Goal: Communication & Community: Answer question/provide support

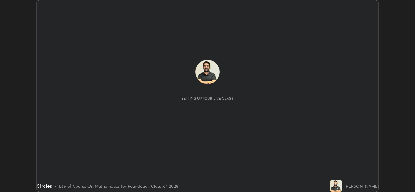
scroll to position [192, 415]
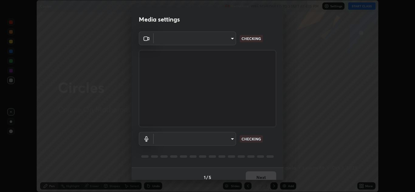
type input "a5fd4db2a2ff04be9e75800ceec395402009cfa99126b0c31c67d7c87717ec82"
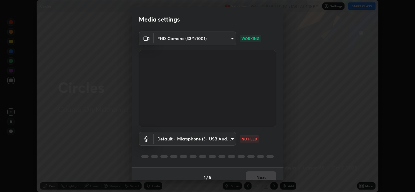
click at [217, 139] on body "Erase all Circles Recording WAS SCHEDULED TO START AT 4:15 PM Settings START CL…" at bounding box center [207, 96] width 415 height 192
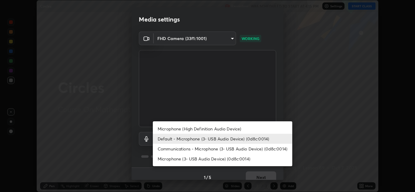
click at [214, 149] on li "Communications - Microphone (3- USB Audio Device) (0d8c:0014)" at bounding box center [222, 149] width 139 height 10
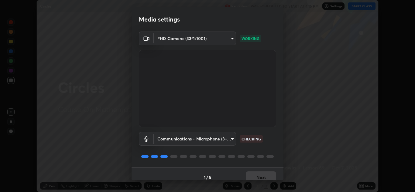
click at [222, 139] on body "Erase all Circles Recording WAS SCHEDULED TO START AT 4:15 PM Settings START CL…" at bounding box center [207, 96] width 415 height 192
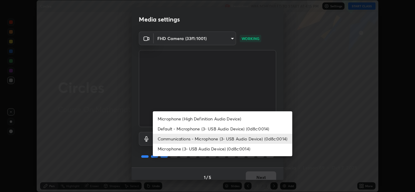
click at [218, 120] on li "Microphone (High Definition Audio Device)" at bounding box center [222, 119] width 139 height 10
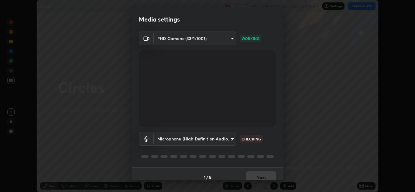
click at [218, 137] on body "Erase all Circles Recording WAS SCHEDULED TO START AT 4:15 PM Settings START CL…" at bounding box center [207, 96] width 415 height 192
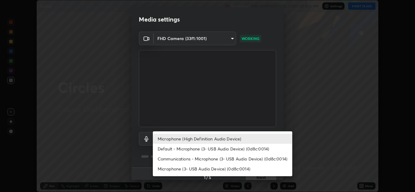
click at [208, 147] on li "Default - Microphone (3- USB Audio Device) (0d8c:0014)" at bounding box center [222, 149] width 139 height 10
type input "default"
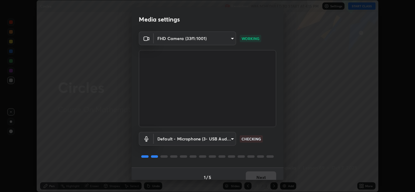
scroll to position [7, 0]
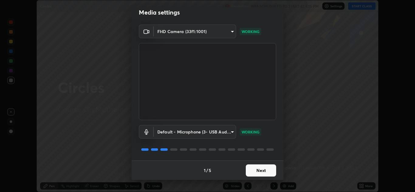
click at [260, 168] on button "Next" at bounding box center [261, 171] width 30 height 12
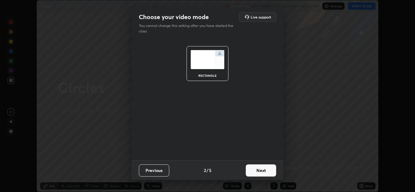
scroll to position [0, 0]
click at [264, 166] on button "Next" at bounding box center [261, 171] width 30 height 12
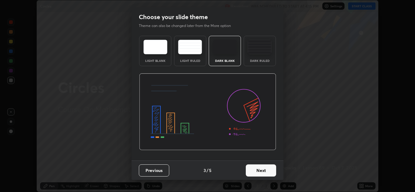
click at [263, 169] on button "Next" at bounding box center [261, 171] width 30 height 12
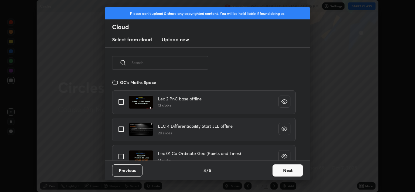
scroll to position [82, 195]
click at [193, 64] on input "text" at bounding box center [170, 63] width 77 height 26
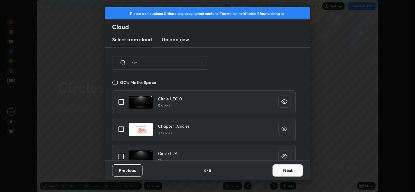
type input "circ"
click at [225, 127] on div "Chapter ..Circles 39 slides" at bounding box center [204, 130] width 184 height 24
click at [123, 130] on input "grid" at bounding box center [121, 129] width 13 height 13
checkbox input "true"
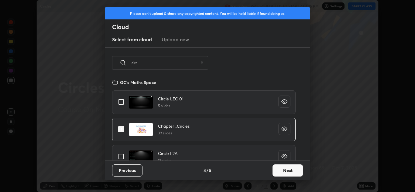
click at [286, 167] on button "Next" at bounding box center [288, 171] width 30 height 12
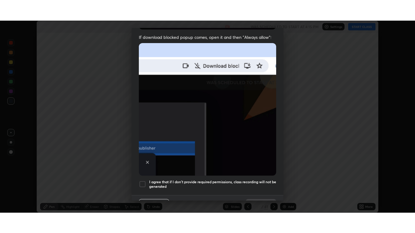
scroll to position [131, 0]
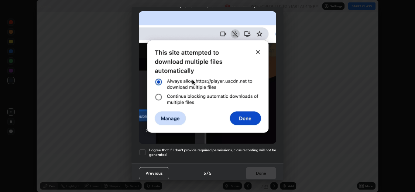
click at [143, 163] on div "Previous 5 / 5 Done" at bounding box center [208, 172] width 152 height 19
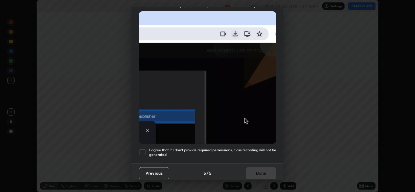
click at [141, 150] on div at bounding box center [142, 152] width 7 height 7
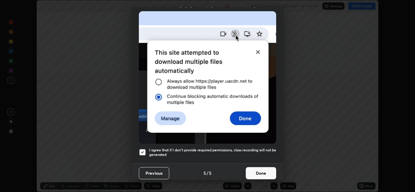
click at [260, 173] on button "Done" at bounding box center [261, 173] width 30 height 12
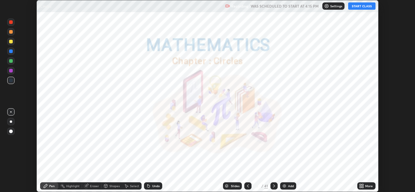
click at [361, 9] on button "START CLASS" at bounding box center [361, 5] width 27 height 7
click at [368, 185] on div "More" at bounding box center [369, 186] width 8 height 3
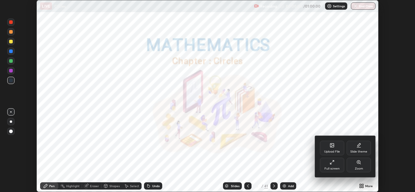
click at [334, 164] on icon at bounding box center [332, 162] width 5 height 5
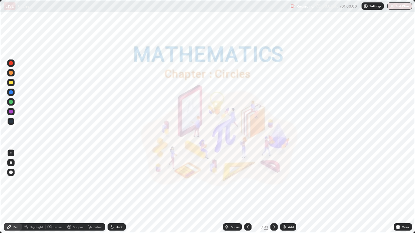
scroll to position [233, 415]
click at [226, 192] on icon at bounding box center [226, 227] width 3 height 2
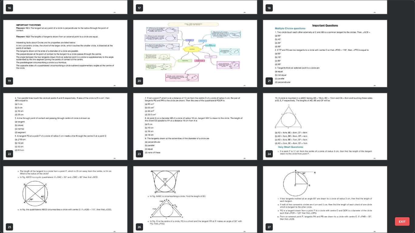
scroll to position [421, 0]
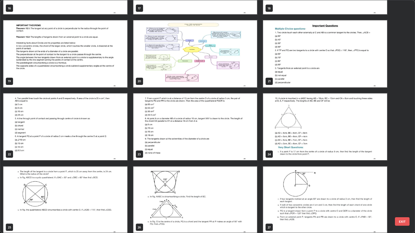
click at [289, 72] on img "grid" at bounding box center [325, 53] width 124 height 67
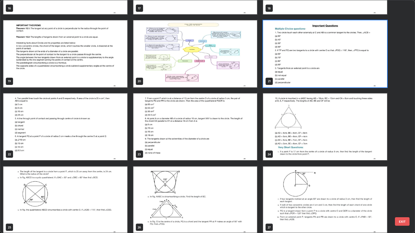
click at [290, 73] on img "grid" at bounding box center [325, 53] width 124 height 67
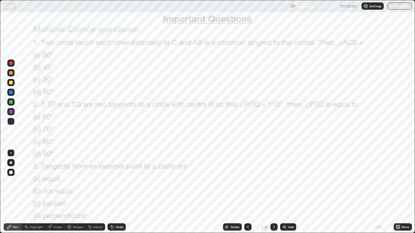
click at [11, 64] on div at bounding box center [11, 63] width 4 height 4
click at [11, 163] on div at bounding box center [11, 163] width 2 height 2
click at [11, 124] on div at bounding box center [10, 121] width 7 height 7
click at [10, 92] on div at bounding box center [11, 93] width 4 height 4
click at [54, 192] on div "Eraser" at bounding box center [57, 227] width 9 height 3
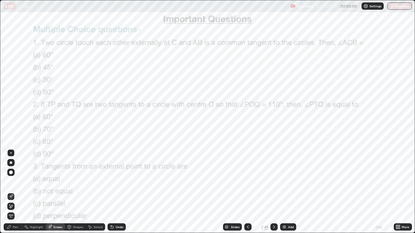
click at [11, 192] on span "Erase all" at bounding box center [11, 217] width 7 height 4
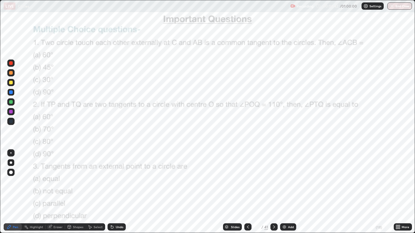
click at [18, 192] on div "Pen" at bounding box center [13, 227] width 18 height 7
click at [12, 93] on div at bounding box center [11, 93] width 4 height 4
click at [9, 92] on div at bounding box center [10, 92] width 7 height 7
click at [10, 92] on div at bounding box center [11, 93] width 4 height 4
click at [11, 92] on div at bounding box center [11, 93] width 4 height 4
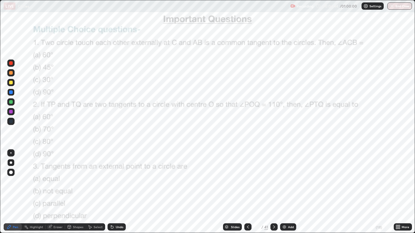
click at [9, 92] on div at bounding box center [11, 93] width 4 height 4
click at [11, 92] on div at bounding box center [11, 93] width 4 height 4
click at [9, 93] on div at bounding box center [11, 93] width 4 height 4
click at [11, 93] on div at bounding box center [11, 93] width 4 height 4
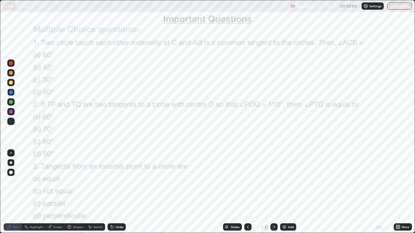
click at [11, 92] on div at bounding box center [11, 93] width 4 height 4
click at [11, 102] on div at bounding box center [11, 102] width 4 height 4
click at [10, 93] on div at bounding box center [11, 93] width 4 height 4
click at [11, 122] on div at bounding box center [11, 122] width 4 height 4
click at [117, 192] on div "Undo" at bounding box center [120, 227] width 8 height 3
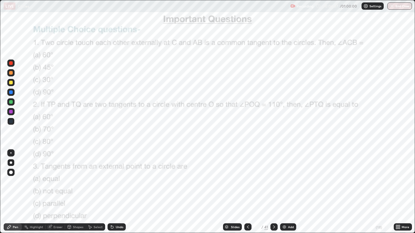
click at [86, 192] on div "Select" at bounding box center [95, 227] width 19 height 7
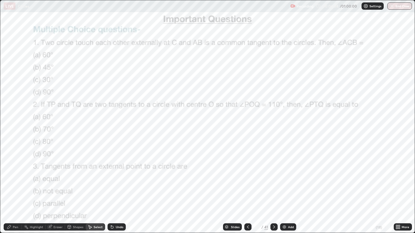
click at [74, 192] on div "Shapes" at bounding box center [78, 227] width 10 height 3
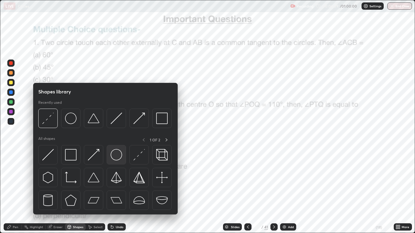
click at [117, 160] on img at bounding box center [117, 155] width 12 height 12
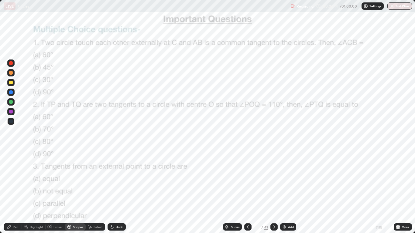
click at [11, 122] on div at bounding box center [11, 122] width 4 height 4
click at [20, 192] on div "Pen" at bounding box center [13, 227] width 18 height 7
click at [12, 112] on div at bounding box center [11, 112] width 4 height 4
click at [73, 192] on div "Shapes" at bounding box center [78, 227] width 10 height 3
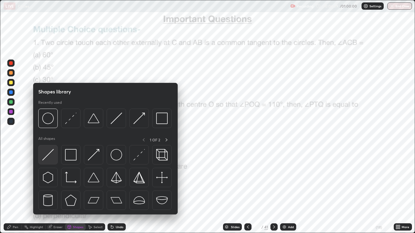
click at [49, 154] on img at bounding box center [48, 155] width 12 height 12
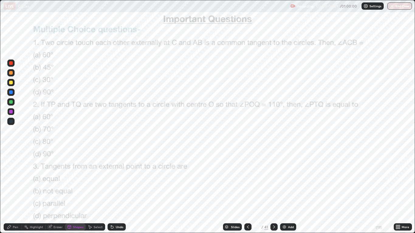
click at [13, 114] on div at bounding box center [10, 111] width 7 height 7
click at [11, 122] on div at bounding box center [11, 122] width 4 height 4
click at [13, 192] on div "Pen" at bounding box center [15, 227] width 5 height 3
click at [76, 192] on div "Shapes" at bounding box center [78, 227] width 10 height 3
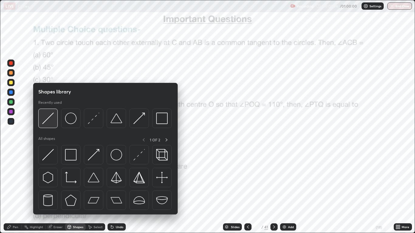
click at [51, 120] on img at bounding box center [48, 119] width 12 height 12
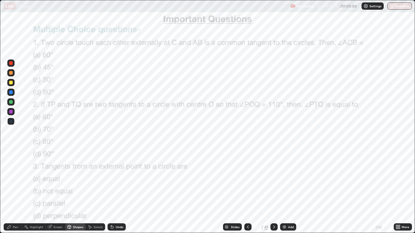
click at [13, 192] on div "Pen" at bounding box center [15, 227] width 5 height 3
click at [11, 122] on div at bounding box center [11, 122] width 4 height 4
click at [13, 62] on div at bounding box center [10, 63] width 7 height 7
click at [274, 192] on icon at bounding box center [274, 227] width 5 height 5
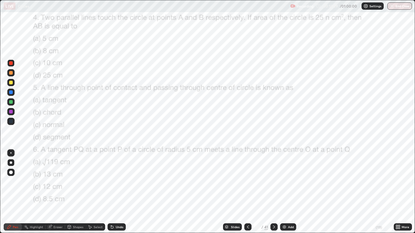
click at [287, 192] on img at bounding box center [284, 227] width 5 height 5
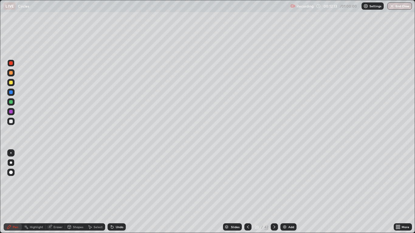
click at [79, 192] on div "Shapes" at bounding box center [78, 227] width 10 height 3
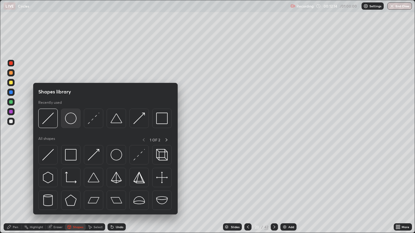
click at [70, 119] on img at bounding box center [71, 119] width 12 height 12
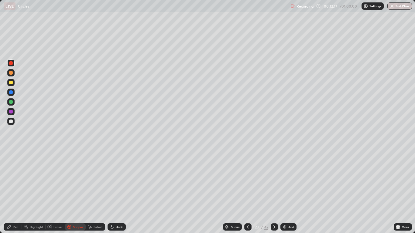
click at [12, 102] on div at bounding box center [11, 102] width 4 height 4
click at [75, 192] on div "Shapes" at bounding box center [78, 227] width 10 height 3
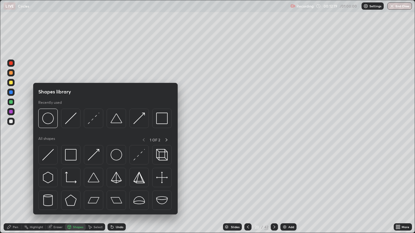
click at [71, 119] on img at bounding box center [71, 119] width 12 height 12
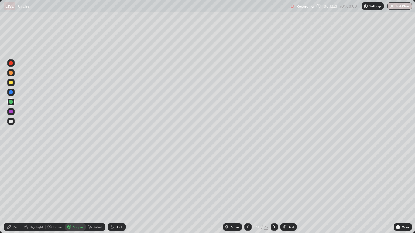
click at [75, 192] on div "Shapes" at bounding box center [78, 227] width 10 height 3
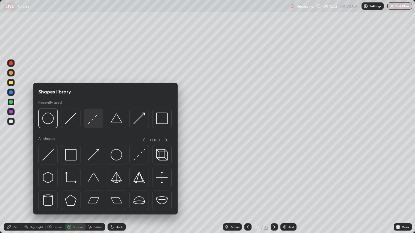
click at [95, 122] on img at bounding box center [94, 119] width 12 height 12
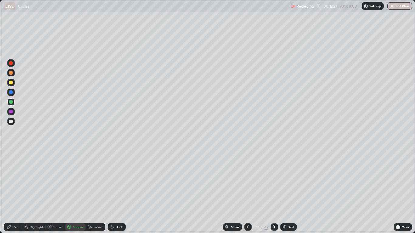
click at [12, 122] on div at bounding box center [11, 122] width 4 height 4
click at [75, 192] on div "Shapes" at bounding box center [75, 227] width 21 height 7
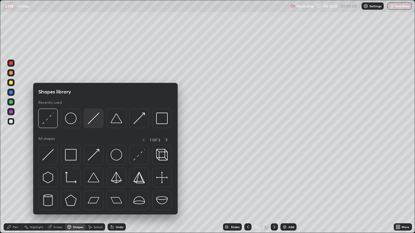
click at [92, 122] on img at bounding box center [94, 119] width 12 height 12
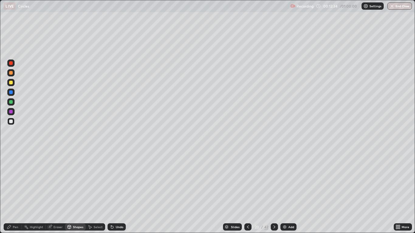
click at [15, 192] on div "Pen" at bounding box center [15, 227] width 5 height 3
click at [74, 192] on div "Shapes" at bounding box center [78, 227] width 10 height 3
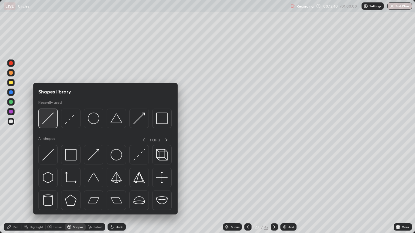
click at [53, 122] on img at bounding box center [48, 119] width 12 height 12
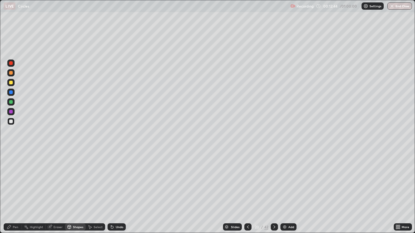
click at [15, 192] on div "Pen" at bounding box center [15, 227] width 5 height 3
click at [13, 192] on div "Pen" at bounding box center [13, 227] width 18 height 7
click at [11, 121] on div at bounding box center [11, 122] width 4 height 4
click at [12, 112] on div at bounding box center [11, 112] width 4 height 4
click at [117, 192] on div "Undo" at bounding box center [120, 227] width 8 height 3
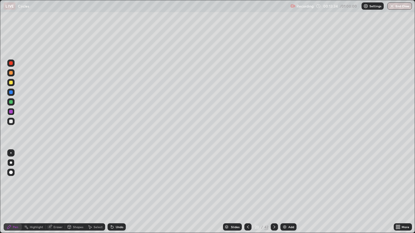
click at [117, 192] on div "Undo" at bounding box center [117, 227] width 18 height 7
click at [118, 192] on div "Undo" at bounding box center [117, 227] width 18 height 7
click at [248, 192] on icon at bounding box center [248, 227] width 5 height 5
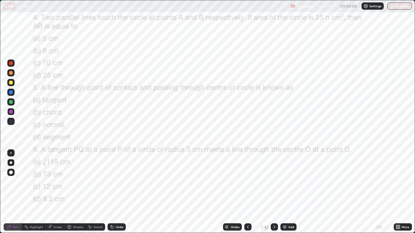
click at [274, 192] on icon at bounding box center [274, 227] width 5 height 5
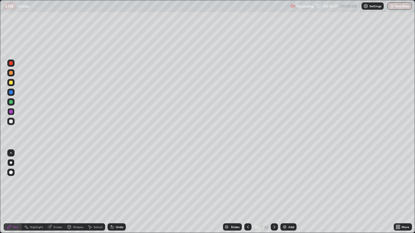
click at [11, 122] on div at bounding box center [11, 122] width 4 height 4
click at [244, 192] on div at bounding box center [247, 227] width 7 height 7
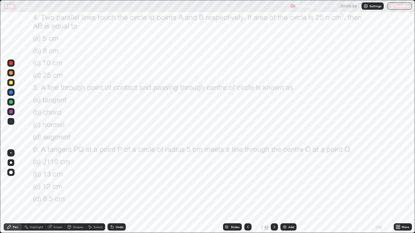
click at [56, 192] on div "Eraser" at bounding box center [57, 227] width 9 height 3
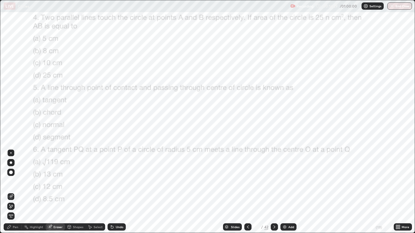
click at [16, 192] on div "Pen" at bounding box center [15, 227] width 5 height 3
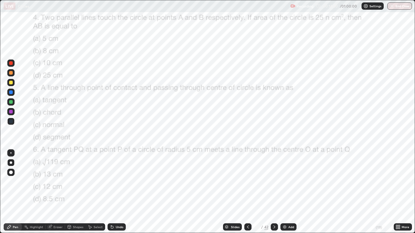
click at [11, 122] on div at bounding box center [11, 122] width 4 height 4
click at [273, 192] on icon at bounding box center [274, 227] width 5 height 5
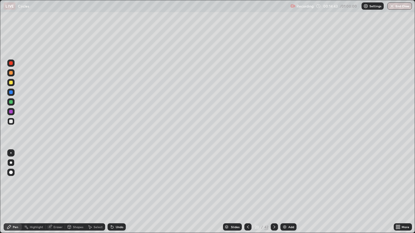
click at [12, 111] on div at bounding box center [11, 112] width 4 height 4
click at [247, 192] on icon at bounding box center [248, 227] width 2 height 3
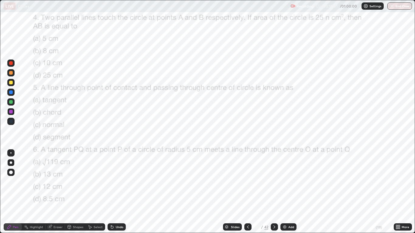
click at [274, 192] on icon at bounding box center [274, 227] width 5 height 5
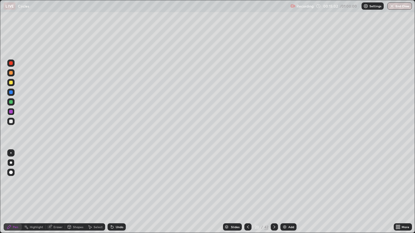
click at [114, 192] on div "Undo" at bounding box center [117, 227] width 18 height 7
click at [113, 192] on div "Undo" at bounding box center [117, 227] width 18 height 7
click at [118, 192] on div "Undo" at bounding box center [120, 227] width 8 height 3
click at [248, 192] on icon at bounding box center [248, 227] width 2 height 3
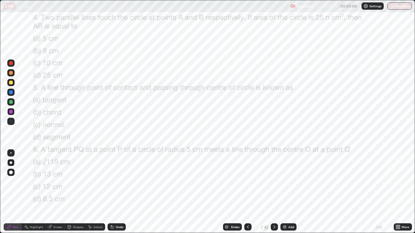
click at [274, 192] on icon at bounding box center [274, 227] width 5 height 5
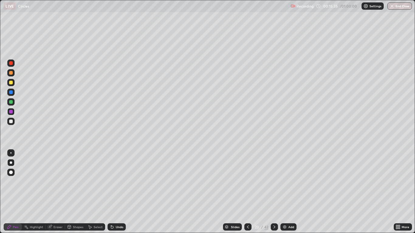
click at [96, 192] on div "Select" at bounding box center [95, 227] width 19 height 7
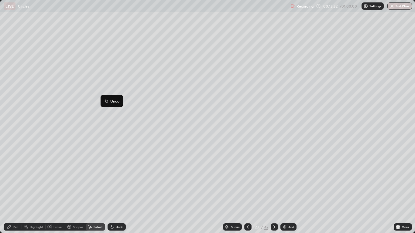
click at [11, 192] on icon at bounding box center [9, 227] width 5 height 5
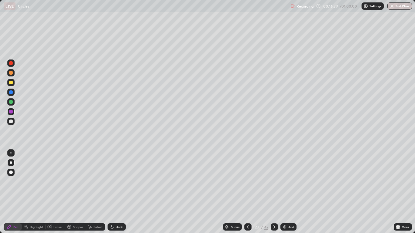
click at [247, 192] on icon at bounding box center [248, 227] width 5 height 5
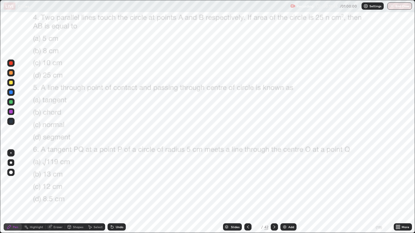
click at [11, 93] on div at bounding box center [11, 93] width 4 height 4
click at [247, 192] on icon at bounding box center [248, 227] width 5 height 5
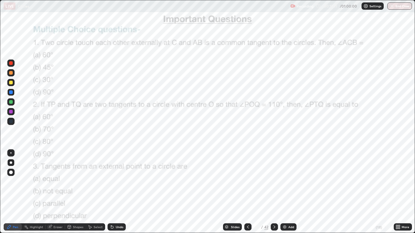
click at [247, 192] on icon at bounding box center [248, 227] width 5 height 5
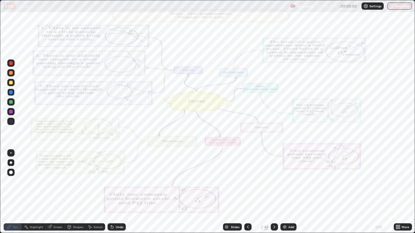
click at [248, 192] on icon at bounding box center [248, 227] width 5 height 5
click at [248, 192] on icon at bounding box center [248, 227] width 2 height 3
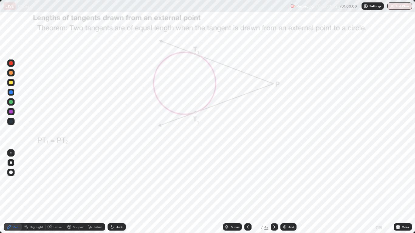
click at [247, 192] on icon at bounding box center [248, 227] width 5 height 5
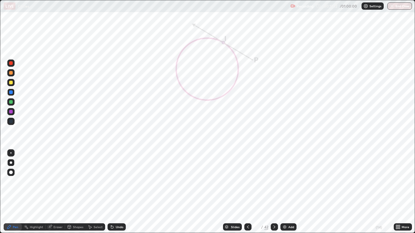
click at [247, 192] on icon at bounding box center [248, 227] width 5 height 5
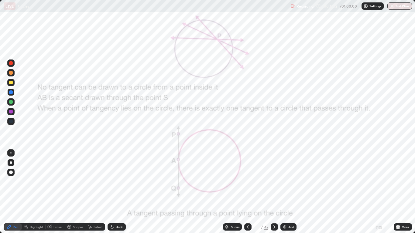
click at [246, 192] on div at bounding box center [247, 227] width 7 height 12
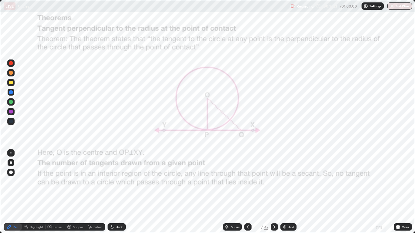
click at [246, 192] on div at bounding box center [247, 227] width 7 height 12
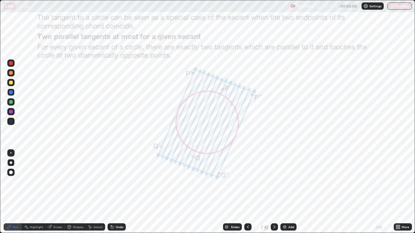
click at [246, 192] on div at bounding box center [247, 227] width 7 height 12
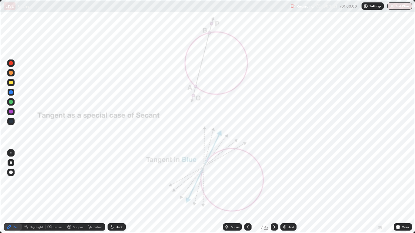
click at [246, 192] on div at bounding box center [247, 227] width 7 height 12
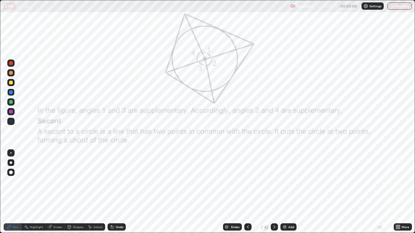
click at [247, 192] on icon at bounding box center [248, 227] width 2 height 3
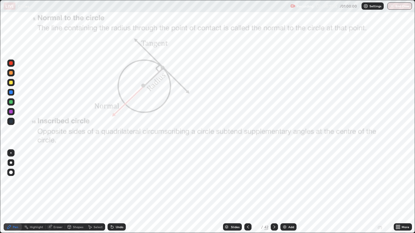
click at [246, 192] on icon at bounding box center [248, 227] width 5 height 5
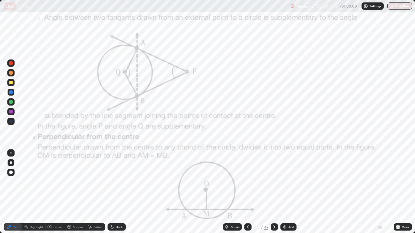
click at [274, 192] on icon at bounding box center [274, 227] width 5 height 5
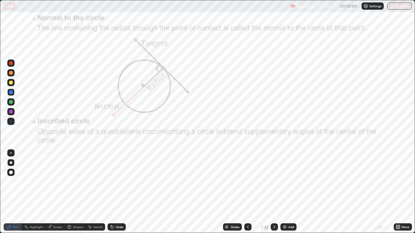
click at [235, 192] on div "Slides" at bounding box center [235, 227] width 9 height 3
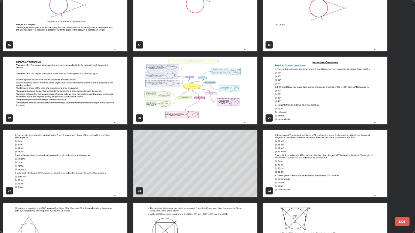
scroll to position [387, 0]
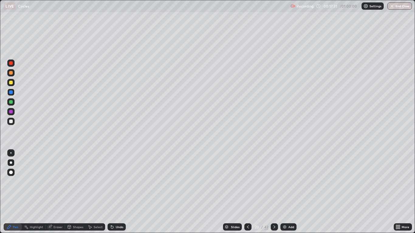
click at [273, 192] on icon at bounding box center [274, 227] width 5 height 5
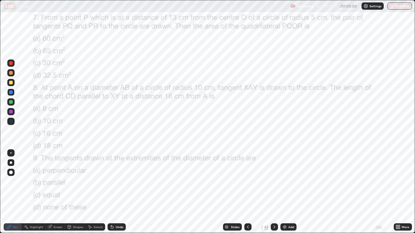
click at [247, 192] on icon at bounding box center [248, 227] width 5 height 5
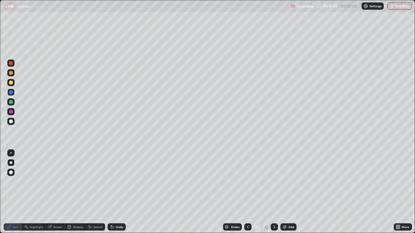
click at [247, 192] on icon at bounding box center [248, 227] width 5 height 5
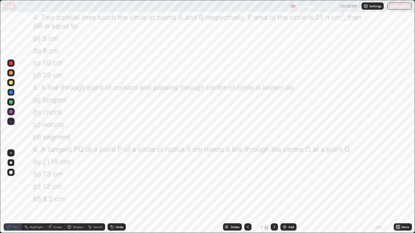
click at [13, 122] on div at bounding box center [10, 121] width 7 height 7
click at [274, 192] on div at bounding box center [274, 227] width 7 height 7
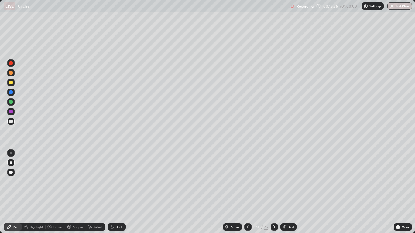
click at [271, 192] on div at bounding box center [274, 227] width 7 height 7
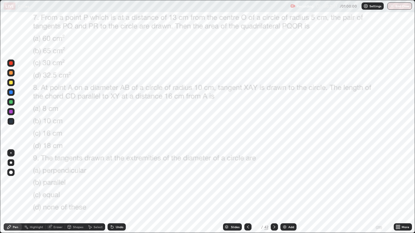
click at [11, 122] on div at bounding box center [11, 122] width 4 height 4
click at [287, 192] on img at bounding box center [284, 227] width 5 height 5
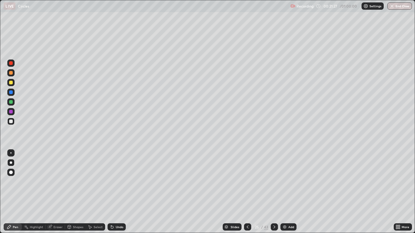
click at [12, 103] on div at bounding box center [11, 102] width 4 height 4
click at [73, 192] on div "Shapes" at bounding box center [78, 227] width 10 height 3
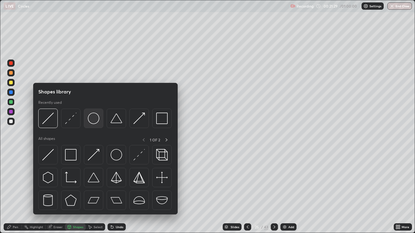
click at [95, 120] on img at bounding box center [94, 119] width 12 height 12
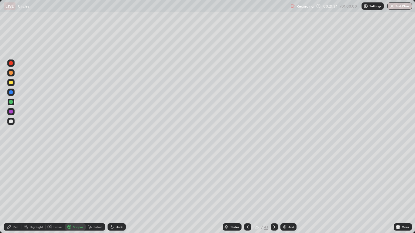
click at [15, 192] on div "Pen" at bounding box center [15, 227] width 5 height 3
click at [10, 122] on div at bounding box center [11, 122] width 4 height 4
click at [78, 192] on div "Shapes" at bounding box center [78, 227] width 10 height 3
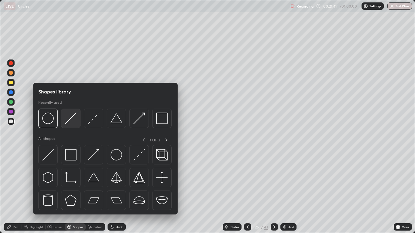
click at [73, 120] on img at bounding box center [71, 119] width 12 height 12
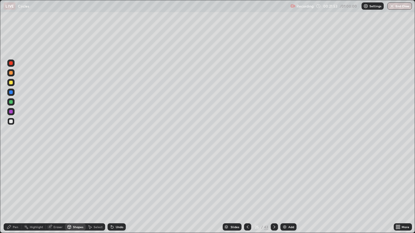
click at [13, 192] on div "Pen" at bounding box center [13, 227] width 18 height 7
click at [75, 192] on div "Shapes" at bounding box center [75, 227] width 21 height 7
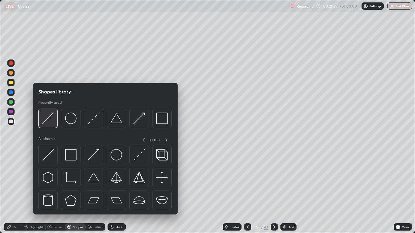
click at [49, 119] on img at bounding box center [48, 119] width 12 height 12
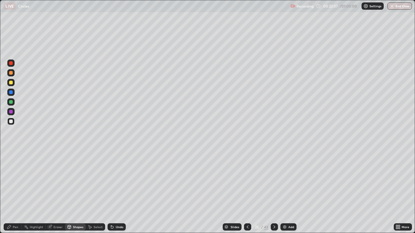
click at [118, 192] on div "Undo" at bounding box center [120, 227] width 8 height 3
click at [9, 192] on icon at bounding box center [9, 227] width 4 height 4
click at [247, 192] on icon at bounding box center [247, 227] width 5 height 5
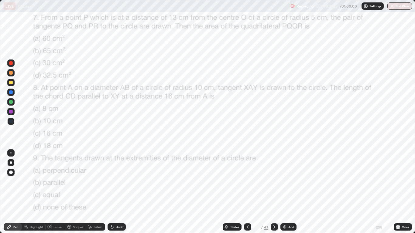
click at [274, 192] on icon at bounding box center [274, 227] width 5 height 5
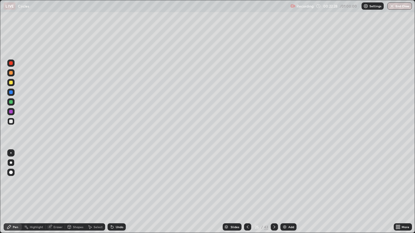
click at [248, 192] on icon at bounding box center [247, 227] width 5 height 5
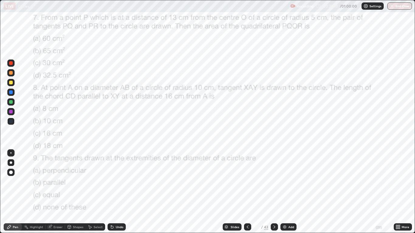
click at [271, 192] on div at bounding box center [274, 227] width 7 height 7
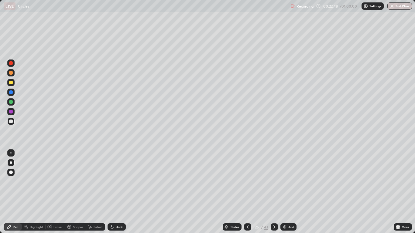
click at [72, 192] on div "Shapes" at bounding box center [75, 227] width 21 height 7
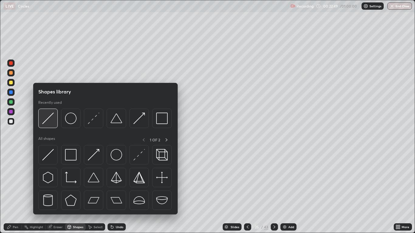
click at [49, 119] on img at bounding box center [48, 119] width 12 height 12
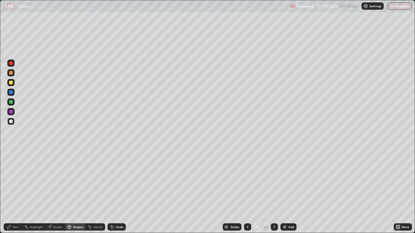
click at [11, 192] on icon at bounding box center [9, 227] width 5 height 5
click at [247, 192] on icon at bounding box center [247, 227] width 5 height 5
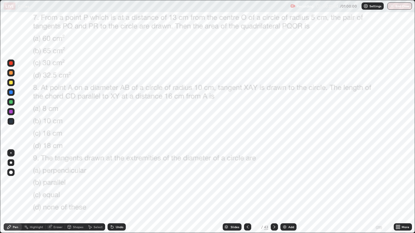
click at [274, 192] on icon at bounding box center [274, 227] width 5 height 5
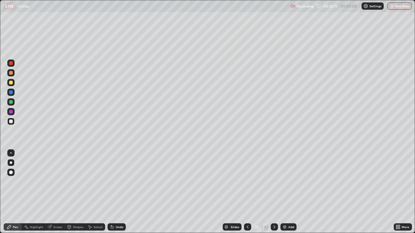
click at [12, 91] on div at bounding box center [11, 93] width 4 height 4
click at [111, 192] on icon at bounding box center [111, 226] width 1 height 1
click at [12, 103] on div at bounding box center [11, 102] width 4 height 4
click at [116, 192] on div "Undo" at bounding box center [120, 227] width 8 height 3
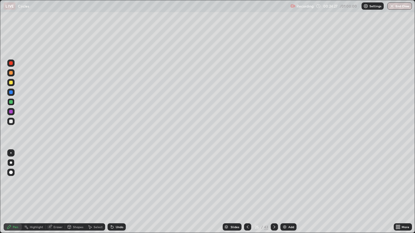
click at [116, 192] on div "Undo" at bounding box center [120, 227] width 8 height 3
click at [114, 192] on div "Undo" at bounding box center [117, 227] width 18 height 7
click at [117, 192] on div "Undo" at bounding box center [120, 227] width 8 height 3
click at [114, 192] on div "Undo" at bounding box center [117, 227] width 18 height 7
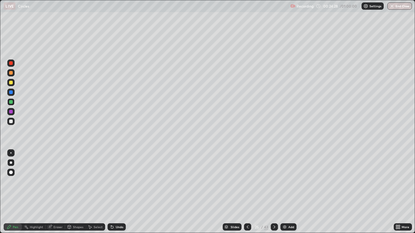
click at [111, 192] on icon at bounding box center [112, 227] width 2 height 2
click at [111, 192] on icon at bounding box center [112, 227] width 5 height 5
click at [112, 192] on icon at bounding box center [112, 227] width 2 height 2
click at [114, 192] on icon at bounding box center [112, 227] width 5 height 5
click at [115, 192] on div "Undo" at bounding box center [117, 227] width 18 height 7
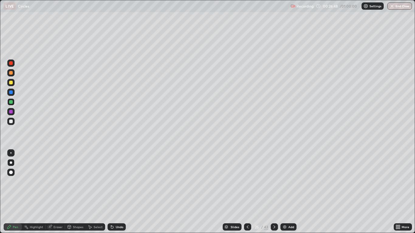
click at [120, 192] on div "Undo" at bounding box center [120, 227] width 8 height 3
click at [249, 192] on div at bounding box center [247, 227] width 7 height 7
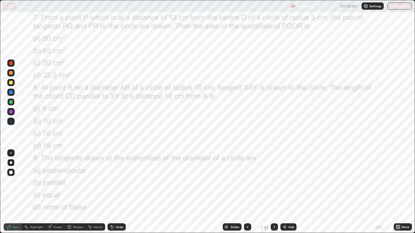
click at [274, 192] on icon at bounding box center [274, 227] width 5 height 5
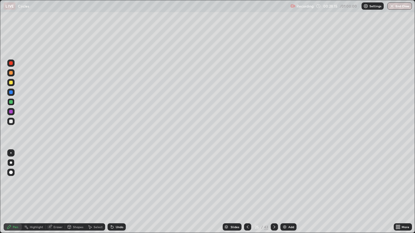
click at [249, 192] on div at bounding box center [247, 227] width 7 height 7
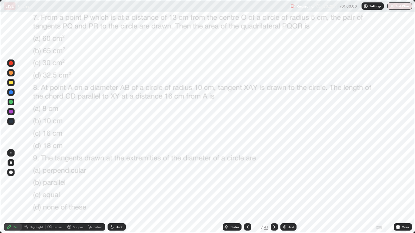
click at [277, 192] on div at bounding box center [274, 227] width 7 height 7
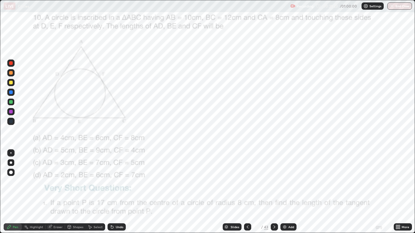
click at [277, 192] on div at bounding box center [274, 227] width 7 height 7
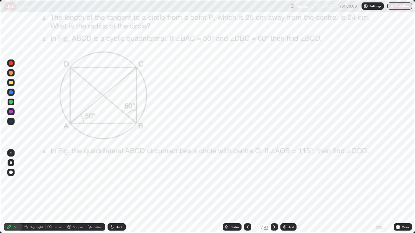
click at [277, 192] on div at bounding box center [274, 227] width 7 height 7
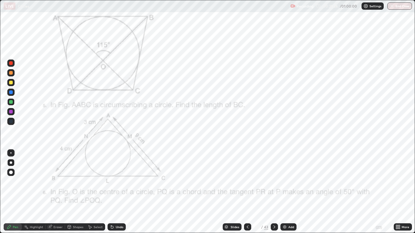
click at [277, 192] on div at bounding box center [274, 227] width 7 height 7
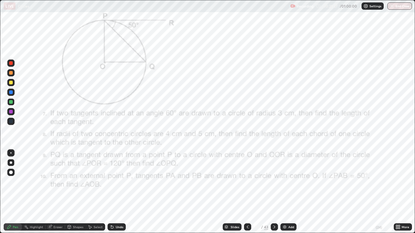
click at [247, 192] on icon at bounding box center [247, 227] width 5 height 5
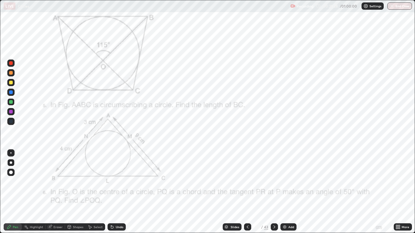
click at [247, 192] on icon at bounding box center [247, 227] width 5 height 5
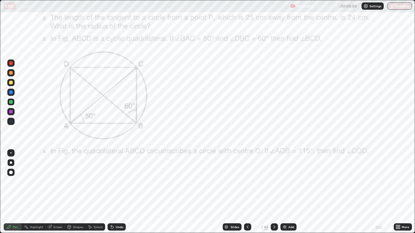
click at [250, 192] on div at bounding box center [247, 227] width 7 height 7
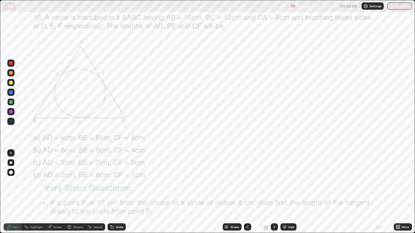
click at [274, 192] on icon at bounding box center [274, 227] width 5 height 5
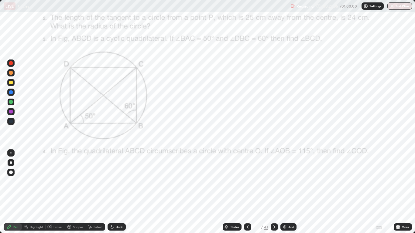
click at [11, 118] on div at bounding box center [10, 121] width 7 height 7
click at [11, 95] on div at bounding box center [10, 92] width 7 height 7
click at [14, 64] on div at bounding box center [10, 63] width 7 height 7
click at [115, 192] on div "Undo" at bounding box center [117, 227] width 18 height 7
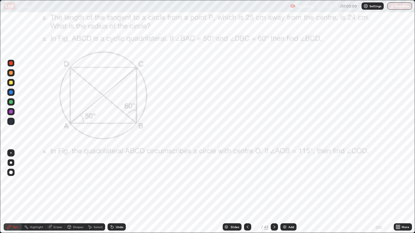
click at [113, 192] on icon at bounding box center [112, 227] width 5 height 5
click at [115, 192] on div "Undo" at bounding box center [117, 227] width 18 height 7
click at [114, 192] on div "Undo" at bounding box center [117, 227] width 18 height 7
click at [12, 122] on div at bounding box center [11, 122] width 4 height 4
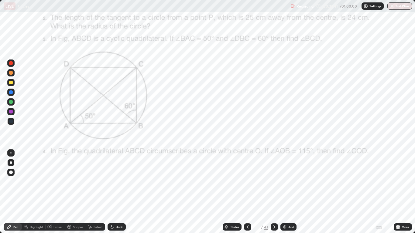
click at [119, 192] on div "Undo" at bounding box center [120, 227] width 8 height 3
click at [13, 64] on div at bounding box center [10, 63] width 7 height 7
click at [73, 192] on div "Shapes" at bounding box center [75, 227] width 21 height 7
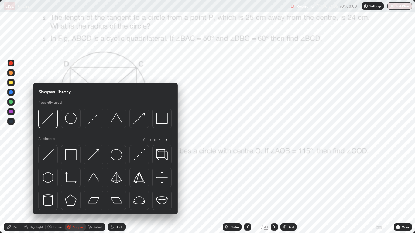
click at [33, 192] on div "Highlight" at bounding box center [36, 227] width 13 height 3
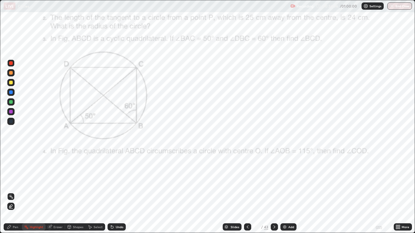
click at [16, 192] on div "Pen" at bounding box center [15, 227] width 5 height 3
click at [53, 192] on div "Eraser" at bounding box center [57, 227] width 9 height 3
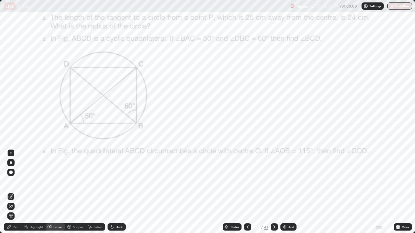
click at [9, 192] on icon at bounding box center [11, 206] width 5 height 5
click at [15, 192] on div "Pen" at bounding box center [15, 227] width 5 height 3
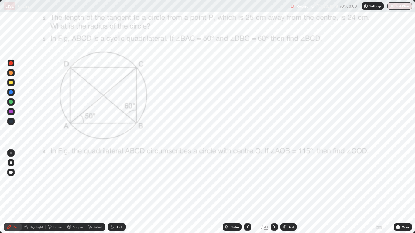
click at [12, 122] on div at bounding box center [11, 122] width 4 height 4
click at [11, 63] on div at bounding box center [11, 63] width 4 height 4
click at [12, 124] on div at bounding box center [10, 121] width 7 height 7
click at [274, 192] on icon at bounding box center [274, 227] width 5 height 5
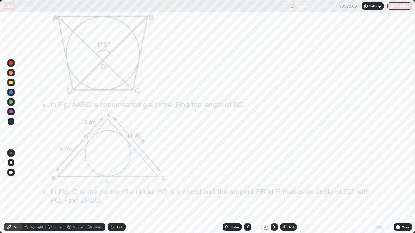
click at [274, 192] on icon at bounding box center [274, 227] width 5 height 5
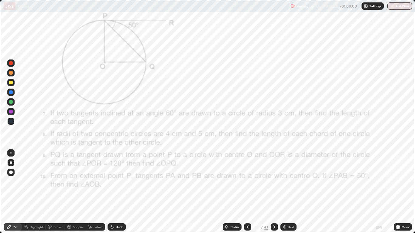
click at [11, 123] on div at bounding box center [11, 122] width 4 height 4
click at [12, 122] on div at bounding box center [11, 122] width 4 height 4
click at [10, 101] on div at bounding box center [11, 102] width 4 height 4
click at [13, 92] on div at bounding box center [10, 92] width 7 height 7
click at [290, 192] on div "Add" at bounding box center [291, 227] width 6 height 3
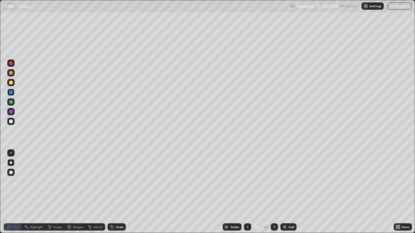
click at [12, 122] on div at bounding box center [11, 122] width 4 height 4
click at [120, 192] on div "Undo" at bounding box center [117, 227] width 18 height 7
click at [116, 192] on div "Undo" at bounding box center [120, 227] width 8 height 3
click at [12, 83] on div at bounding box center [11, 83] width 4 height 4
click at [11, 64] on div at bounding box center [11, 63] width 4 height 4
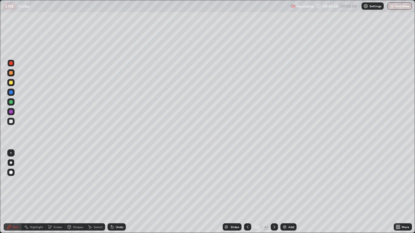
click at [11, 85] on div at bounding box center [10, 82] width 7 height 7
click at [12, 90] on div at bounding box center [10, 92] width 7 height 7
click at [58, 192] on div "Eraser" at bounding box center [57, 227] width 9 height 3
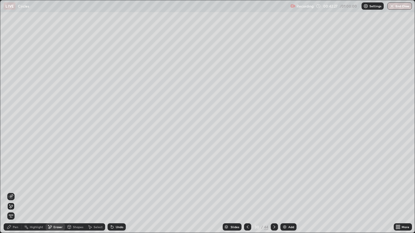
click at [12, 192] on div "Pen" at bounding box center [13, 227] width 18 height 7
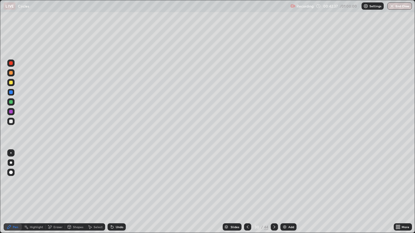
click at [114, 192] on div "Undo" at bounding box center [117, 227] width 18 height 7
click at [249, 192] on icon at bounding box center [247, 227] width 5 height 5
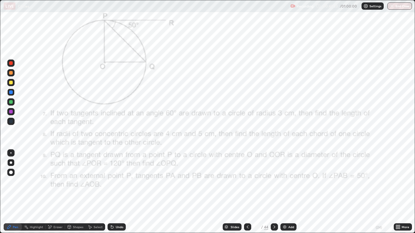
click at [79, 192] on div "Shapes" at bounding box center [75, 227] width 21 height 7
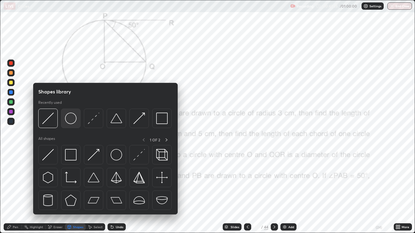
click at [74, 118] on img at bounding box center [71, 119] width 12 height 12
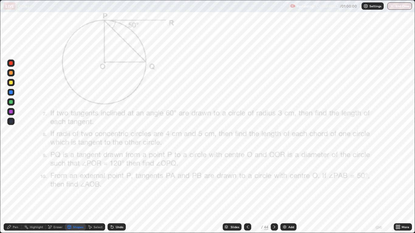
click at [13, 125] on div at bounding box center [10, 121] width 7 height 7
click at [12, 192] on icon at bounding box center [9, 227] width 5 height 5
click at [12, 123] on div at bounding box center [11, 122] width 4 height 4
click at [11, 122] on div at bounding box center [11, 122] width 4 height 4
click at [117, 192] on div "Undo" at bounding box center [120, 227] width 8 height 3
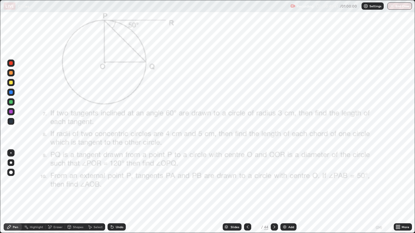
click at [114, 192] on div "Undo" at bounding box center [117, 227] width 18 height 7
click at [111, 192] on icon at bounding box center [112, 227] width 2 height 2
click at [69, 192] on icon at bounding box center [69, 228] width 0 height 2
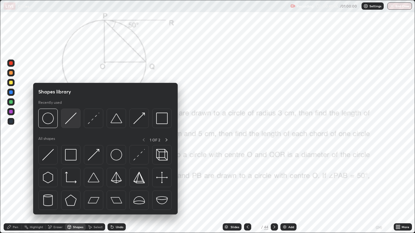
click at [69, 123] on img at bounding box center [71, 119] width 12 height 12
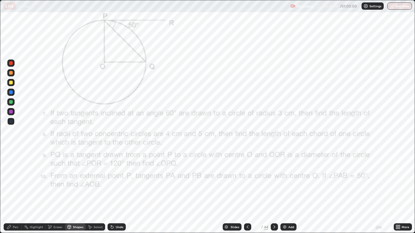
click at [11, 63] on div at bounding box center [11, 63] width 4 height 4
click at [10, 192] on div "Pen" at bounding box center [13, 227] width 18 height 7
click at [12, 123] on div at bounding box center [11, 122] width 4 height 4
click at [78, 192] on div "Shapes" at bounding box center [78, 227] width 10 height 3
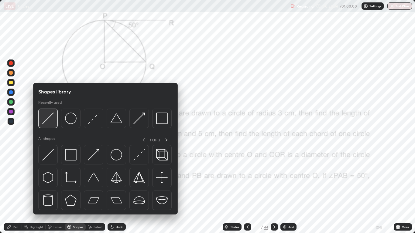
click at [49, 119] on img at bounding box center [48, 119] width 12 height 12
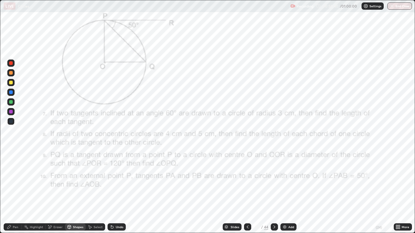
click at [12, 192] on div "Pen" at bounding box center [13, 227] width 18 height 7
click at [12, 113] on div at bounding box center [11, 112] width 4 height 4
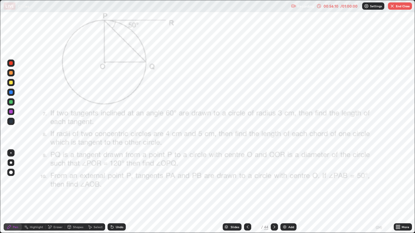
click at [10, 64] on div at bounding box center [11, 63] width 4 height 4
click at [275, 192] on icon at bounding box center [274, 227] width 5 height 5
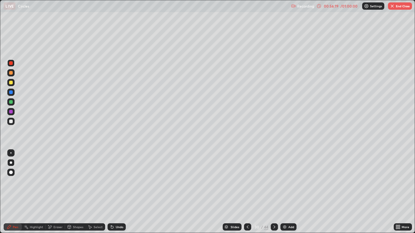
click at [274, 192] on icon at bounding box center [274, 227] width 5 height 5
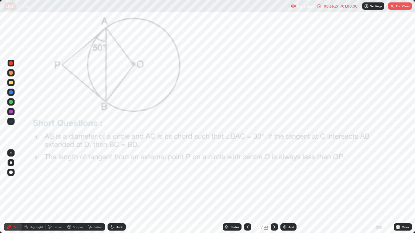
click at [274, 192] on icon at bounding box center [274, 227] width 2 height 3
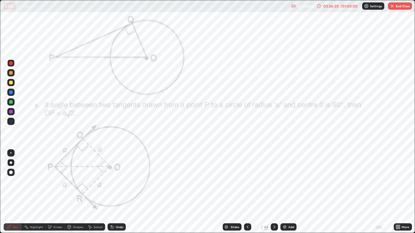
click at [274, 192] on icon at bounding box center [274, 227] width 5 height 5
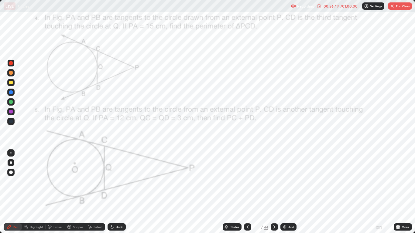
click at [397, 5] on button "End Class" at bounding box center [400, 5] width 24 height 7
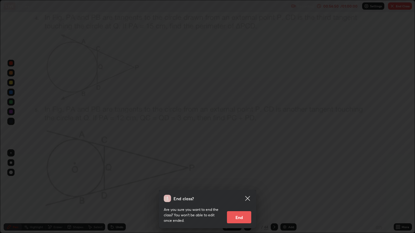
click at [242, 192] on button "End" at bounding box center [239, 217] width 24 height 12
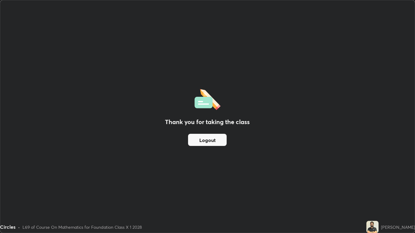
click at [206, 140] on button "Logout" at bounding box center [207, 140] width 39 height 12
click at [208, 139] on button "Logout" at bounding box center [207, 140] width 39 height 12
click at [207, 136] on button "Logout" at bounding box center [207, 140] width 39 height 12
